Goal: Register for event/course

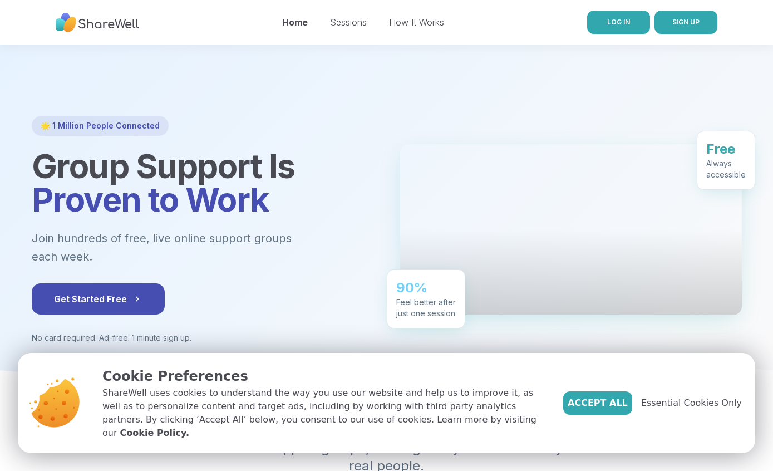
click at [618, 27] on span "LOG IN" at bounding box center [619, 22] width 23 height 10
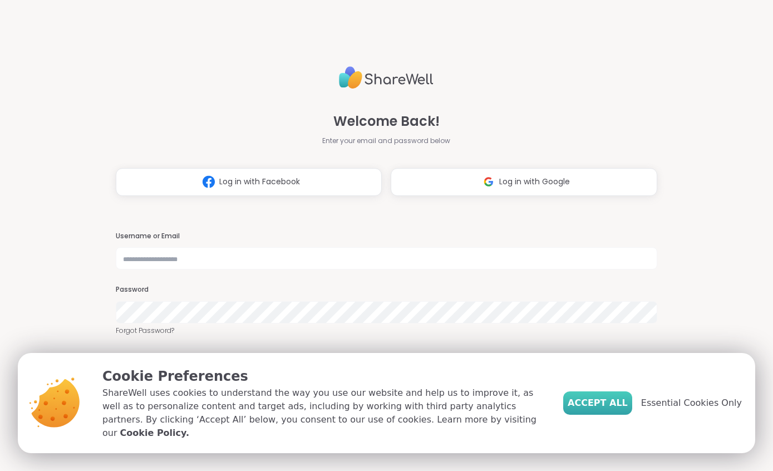
click at [599, 409] on span "Accept All" at bounding box center [598, 402] width 60 height 13
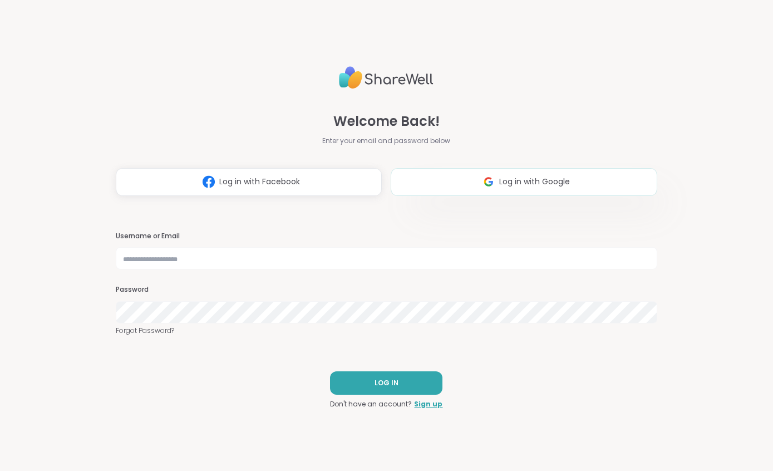
click at [519, 185] on span "Log in with Google" at bounding box center [535, 182] width 71 height 12
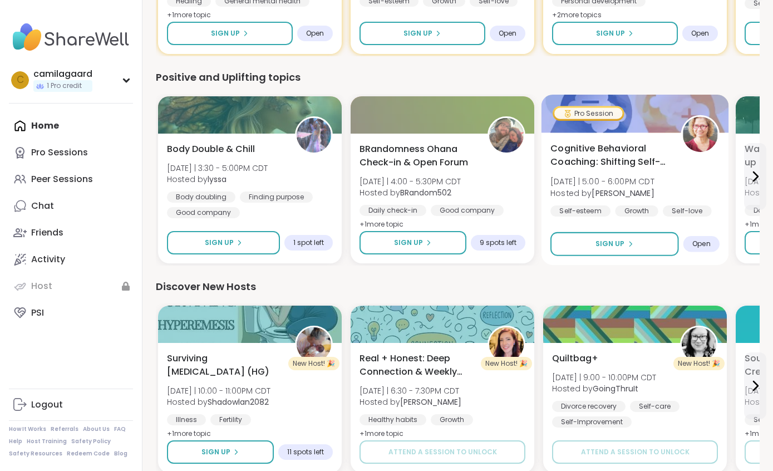
scroll to position [450, 0]
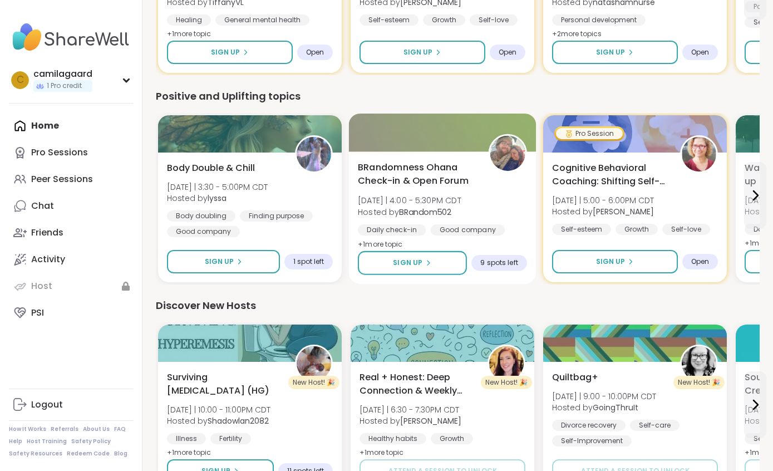
click at [426, 171] on span "BRandomness Ohana Check-in & Open Forum" at bounding box center [417, 174] width 118 height 27
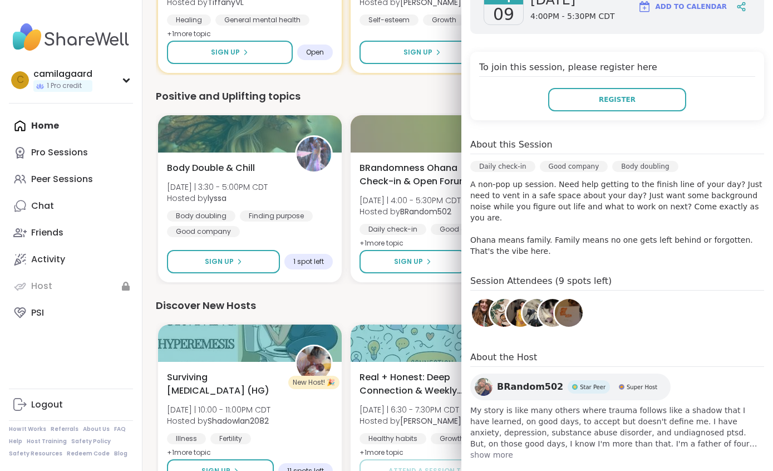
scroll to position [203, 0]
click at [495, 450] on span "show more" at bounding box center [618, 455] width 294 height 11
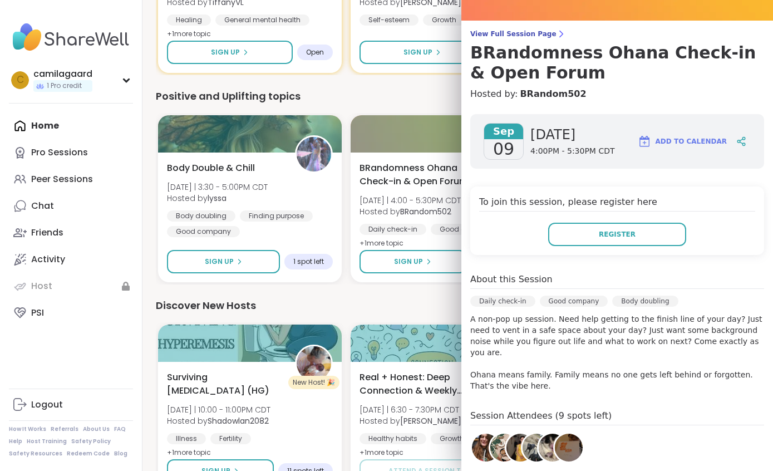
scroll to position [99, 0]
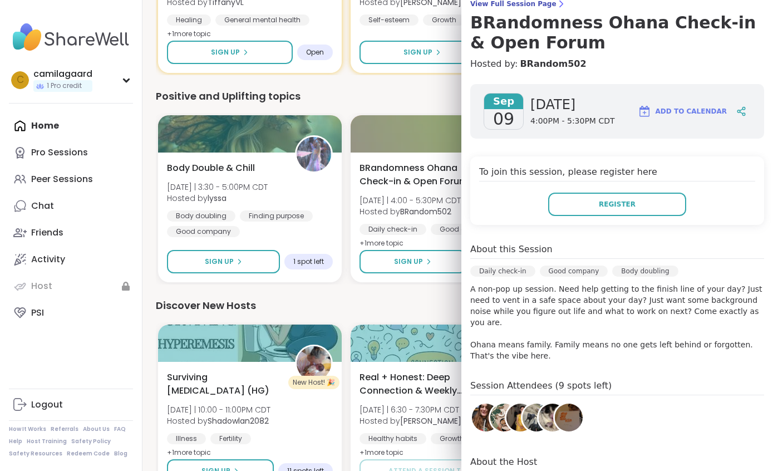
click at [346, 302] on div "Discover New Hosts" at bounding box center [458, 306] width 604 height 16
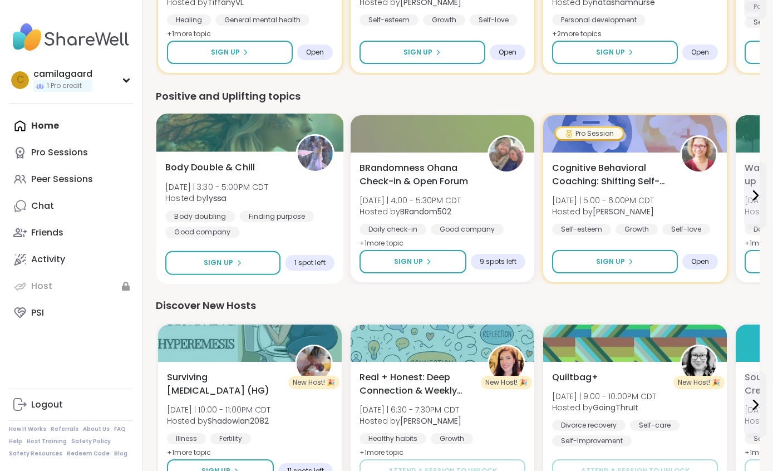
click at [247, 189] on span "Tue 9/9 | 3:30 - 5:00PM CDT" at bounding box center [216, 186] width 103 height 11
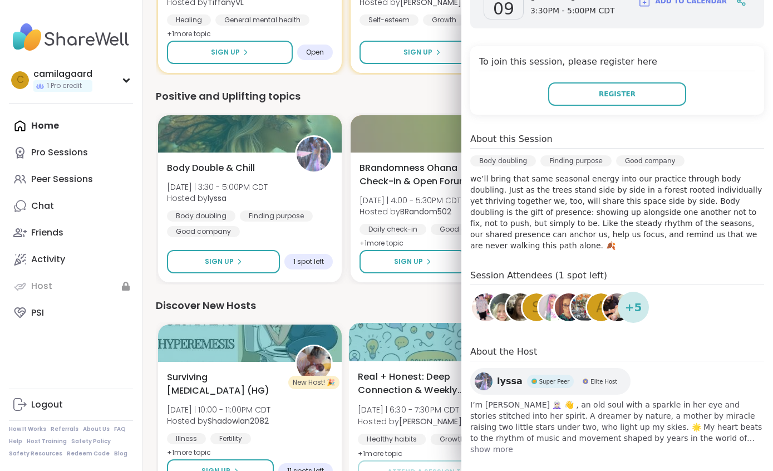
scroll to position [188, 0]
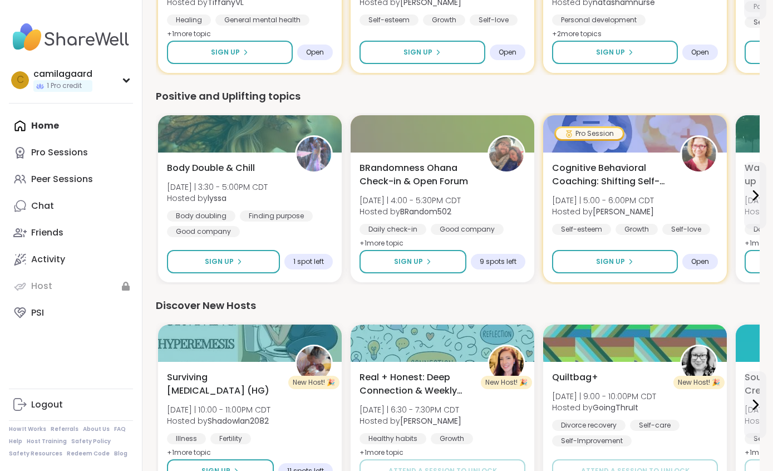
click at [363, 312] on div "Discover New Hosts" at bounding box center [458, 306] width 604 height 16
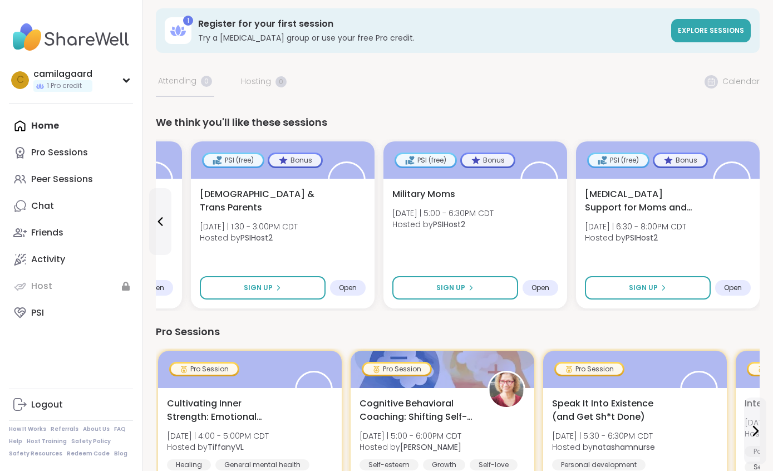
scroll to position [0, 0]
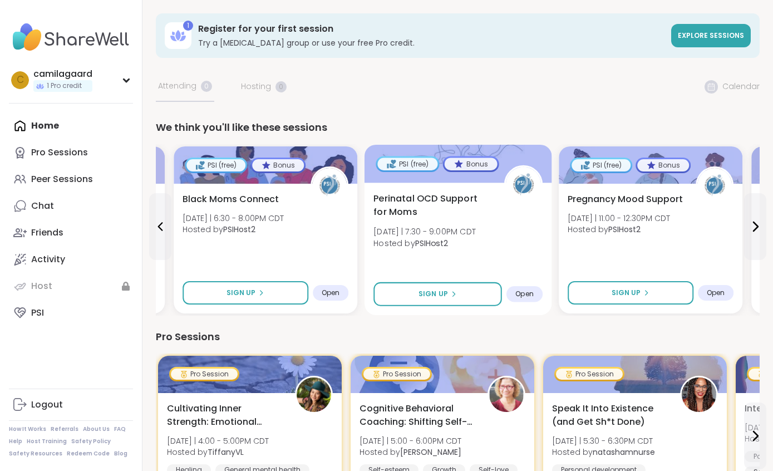
click at [409, 169] on div "PSI (free)" at bounding box center [408, 164] width 60 height 12
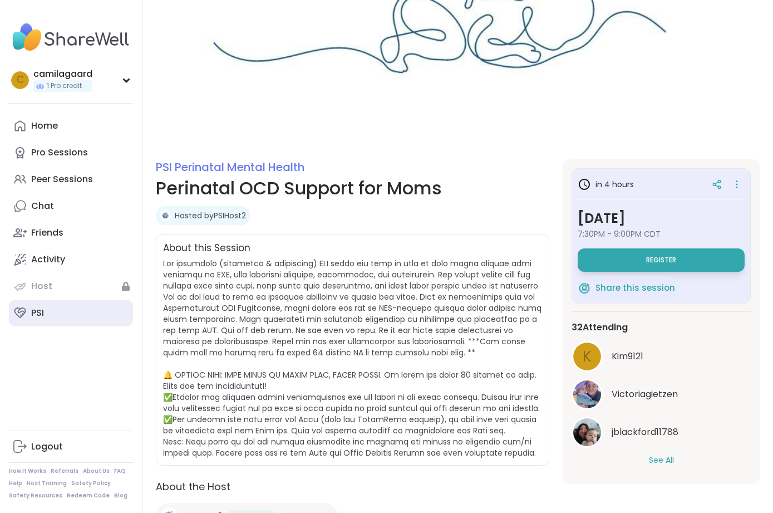
click at [57, 303] on link "PSI" at bounding box center [71, 313] width 124 height 27
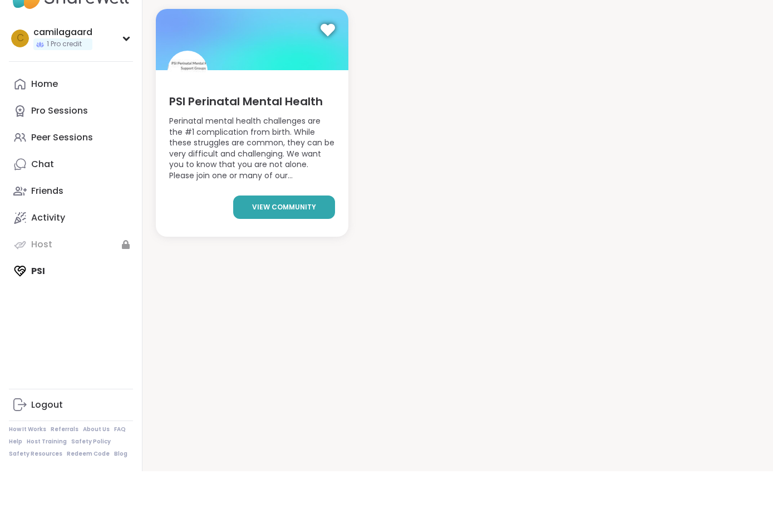
click at [295, 244] on span "view community" at bounding box center [284, 249] width 64 height 10
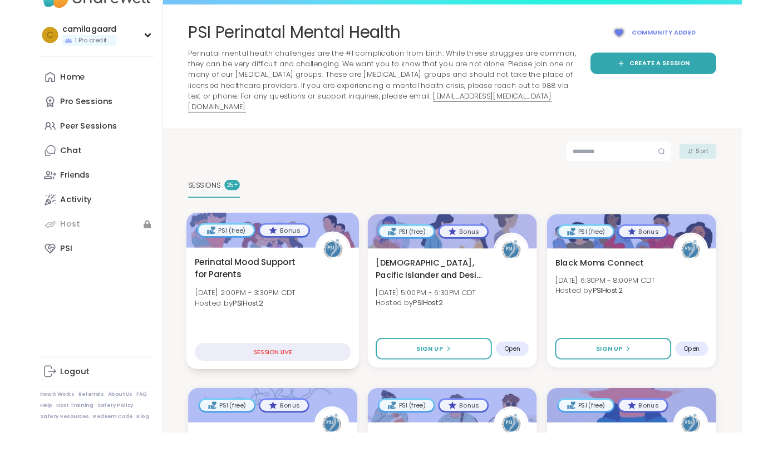
scroll to position [15, 0]
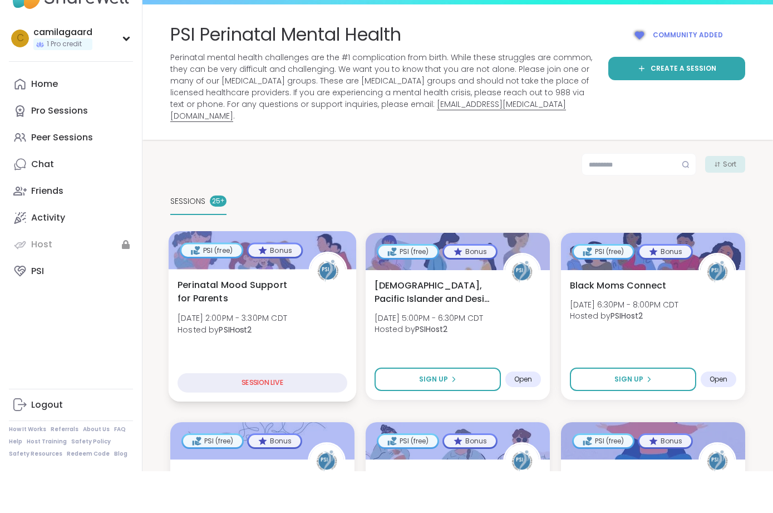
click at [252, 354] on span "Tue, Sep 09 | 2:00PM - 3:30PM CDT" at bounding box center [233, 359] width 110 height 11
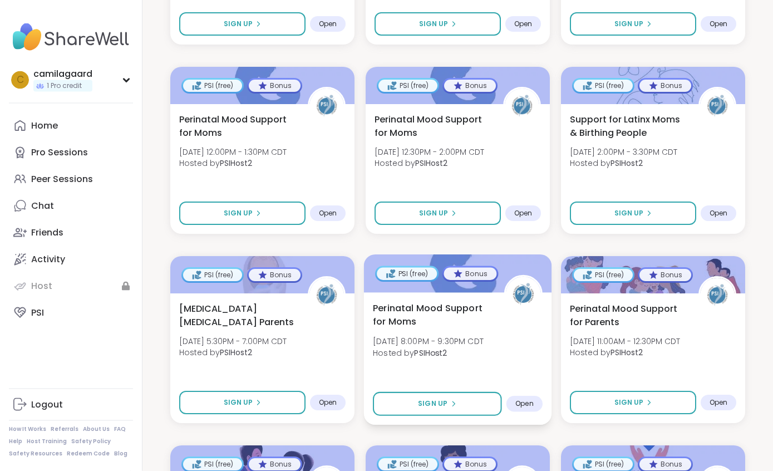
scroll to position [980, 0]
click at [453, 312] on span "Perinatal Mood Support for Moms" at bounding box center [432, 314] width 119 height 27
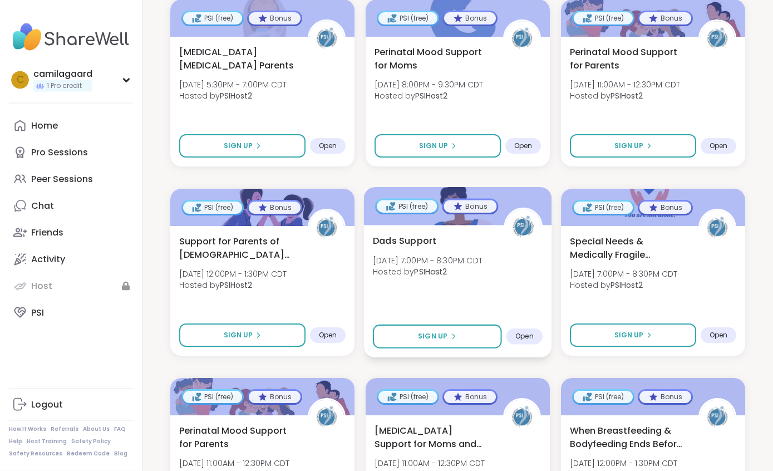
scroll to position [1237, 0]
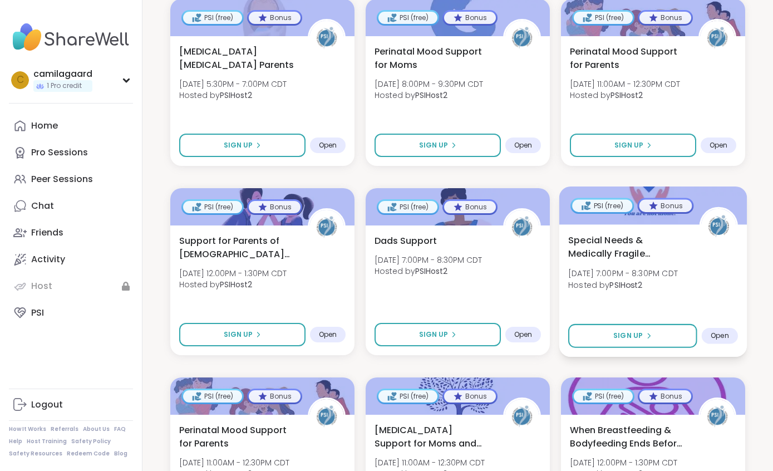
click at [605, 234] on span "Special Needs & Medically Fragile Parenting" at bounding box center [628, 246] width 119 height 27
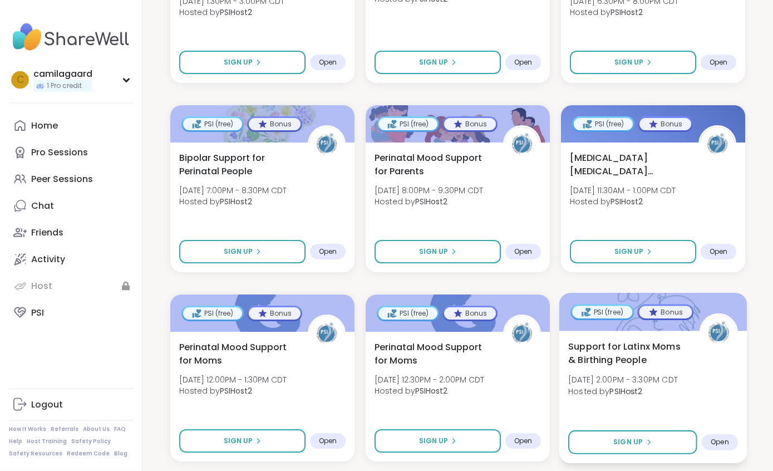
scroll to position [752, 0]
click at [615, 359] on div "Support for Latinx Moms & Birthing People Thu, Sep 11 | 2:00PM - 3:30PM CDT Hos…" at bounding box center [654, 371] width 170 height 63
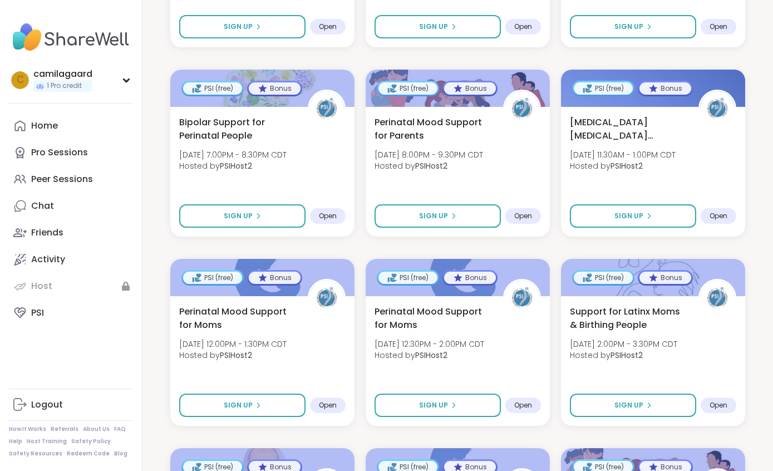
scroll to position [792, 0]
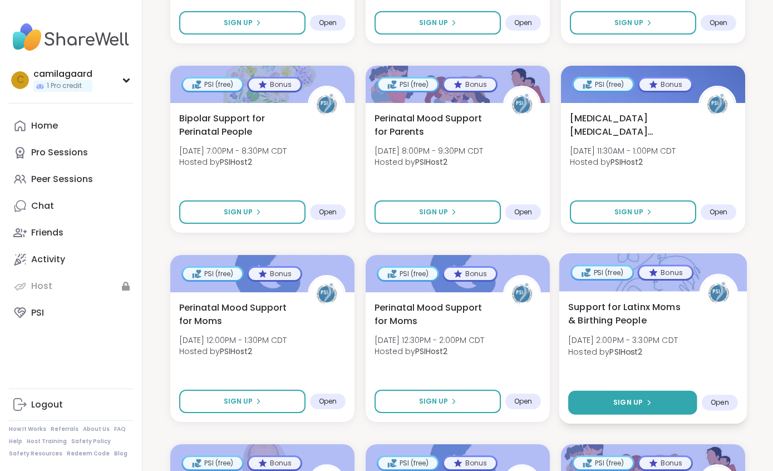
click at [645, 399] on icon at bounding box center [648, 402] width 7 height 7
select select "**"
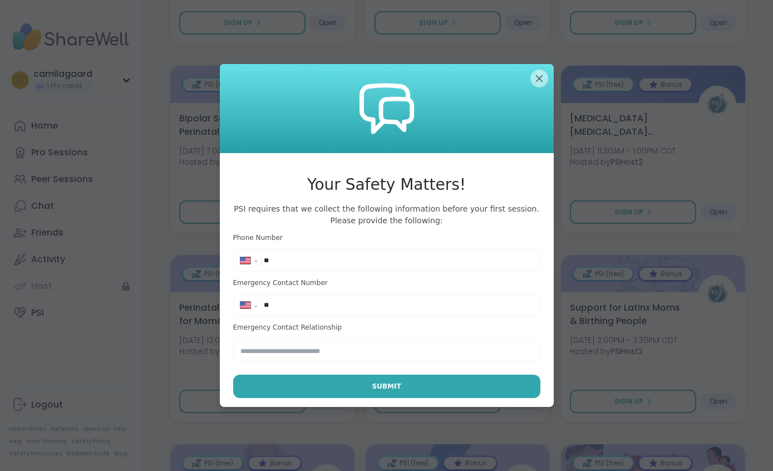
click at [435, 271] on div "**********" at bounding box center [386, 252] width 307 height 38
click at [344, 266] on input "**" at bounding box center [398, 260] width 269 height 11
type input "**********"
click at [450, 311] on input "**" at bounding box center [398, 305] width 269 height 11
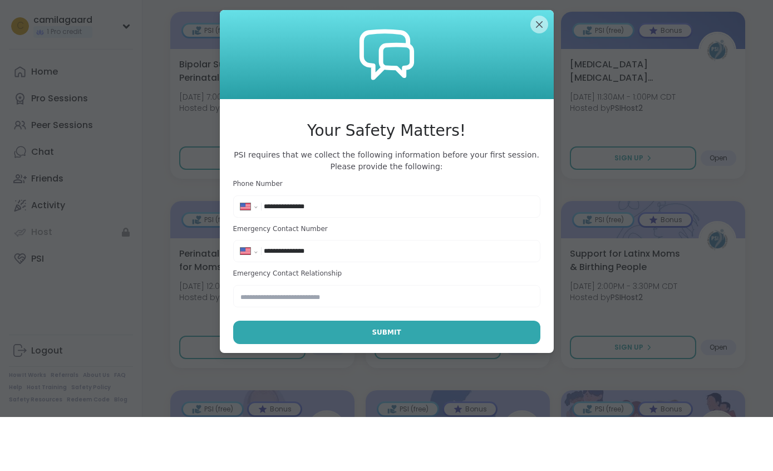
type input "**********"
click at [415, 339] on input "text" at bounding box center [386, 350] width 307 height 22
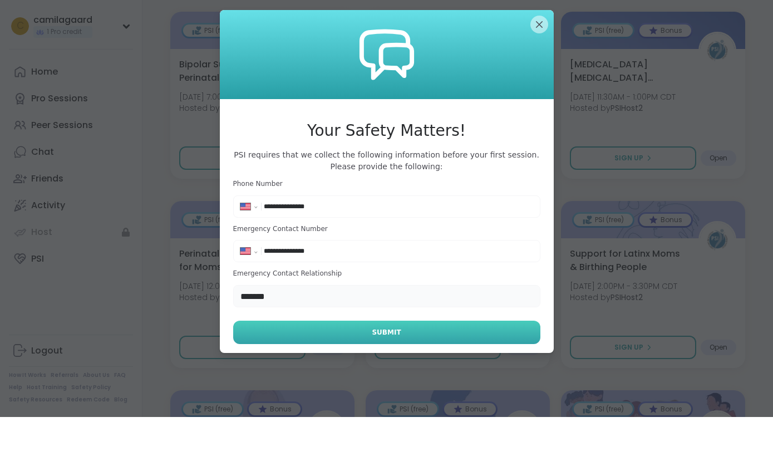
type input "*******"
click at [466, 375] on button "Submit" at bounding box center [386, 386] width 307 height 23
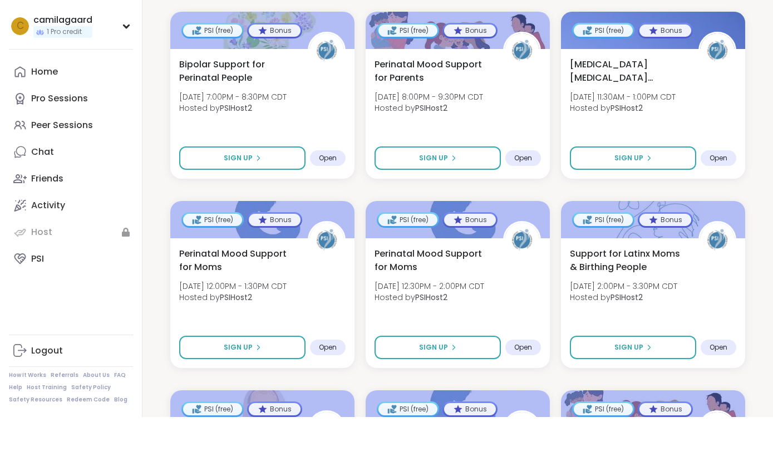
scroll to position [846, 0]
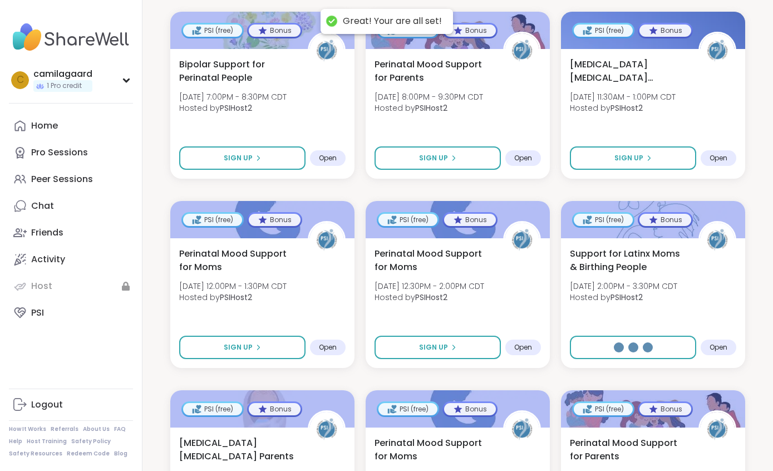
select select "**"
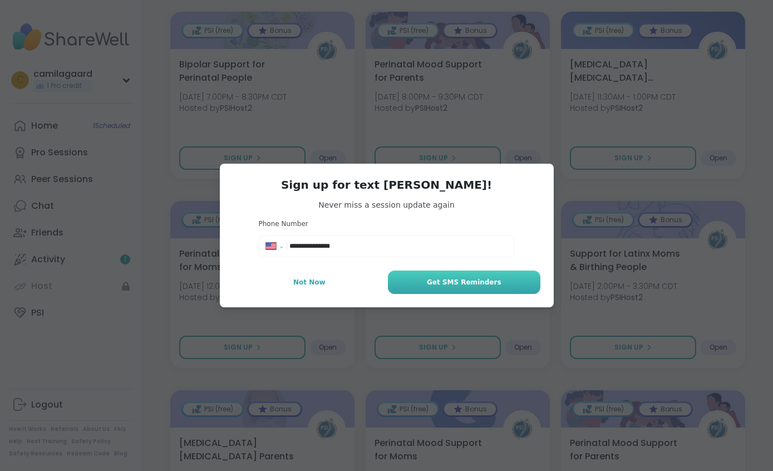
click at [473, 287] on span "Get SMS Reminders" at bounding box center [464, 282] width 75 height 10
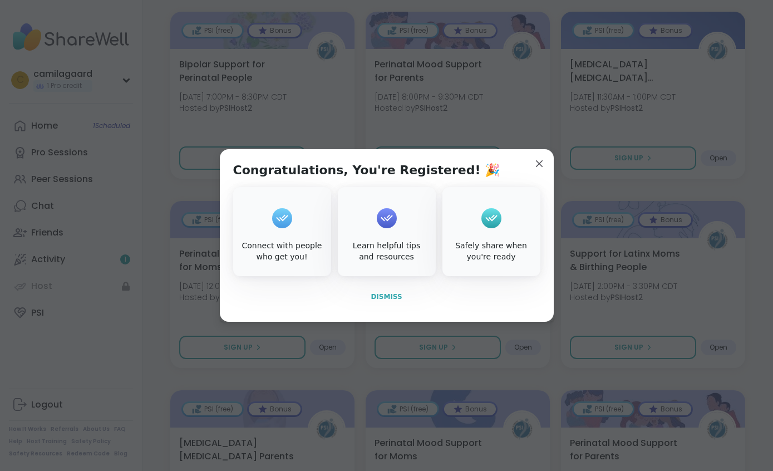
click at [393, 301] on span "Dismiss" at bounding box center [386, 297] width 31 height 8
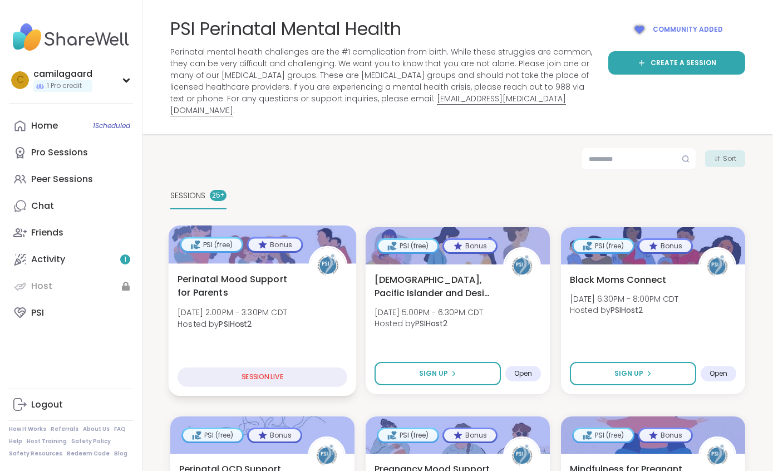
scroll to position [0, 0]
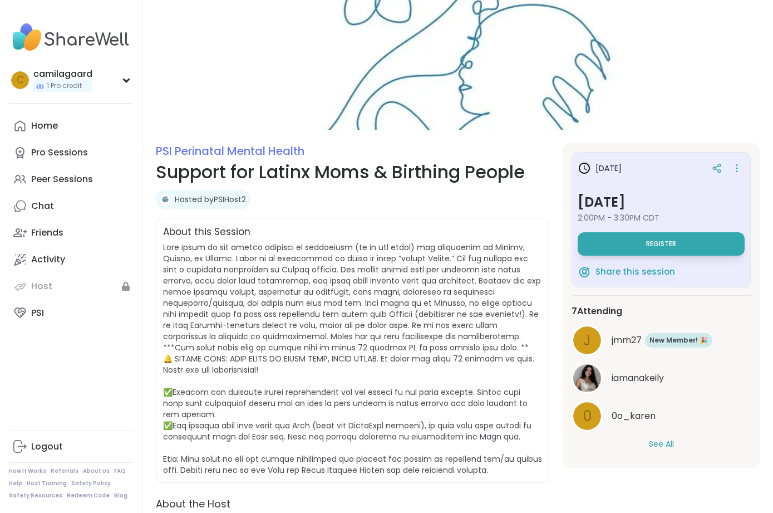
scroll to position [19, 0]
